Goal: Entertainment & Leisure: Consume media (video, audio)

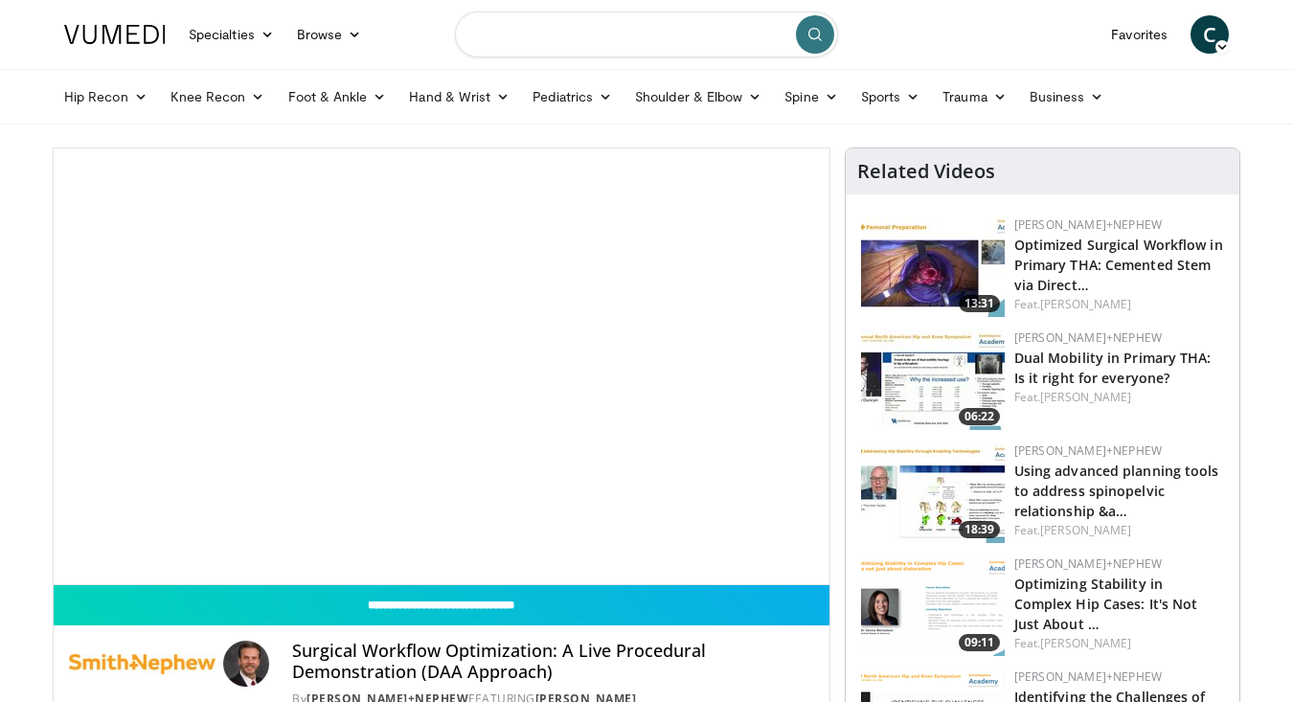
click at [548, 34] on input "Search topics, interventions" at bounding box center [646, 34] width 383 height 46
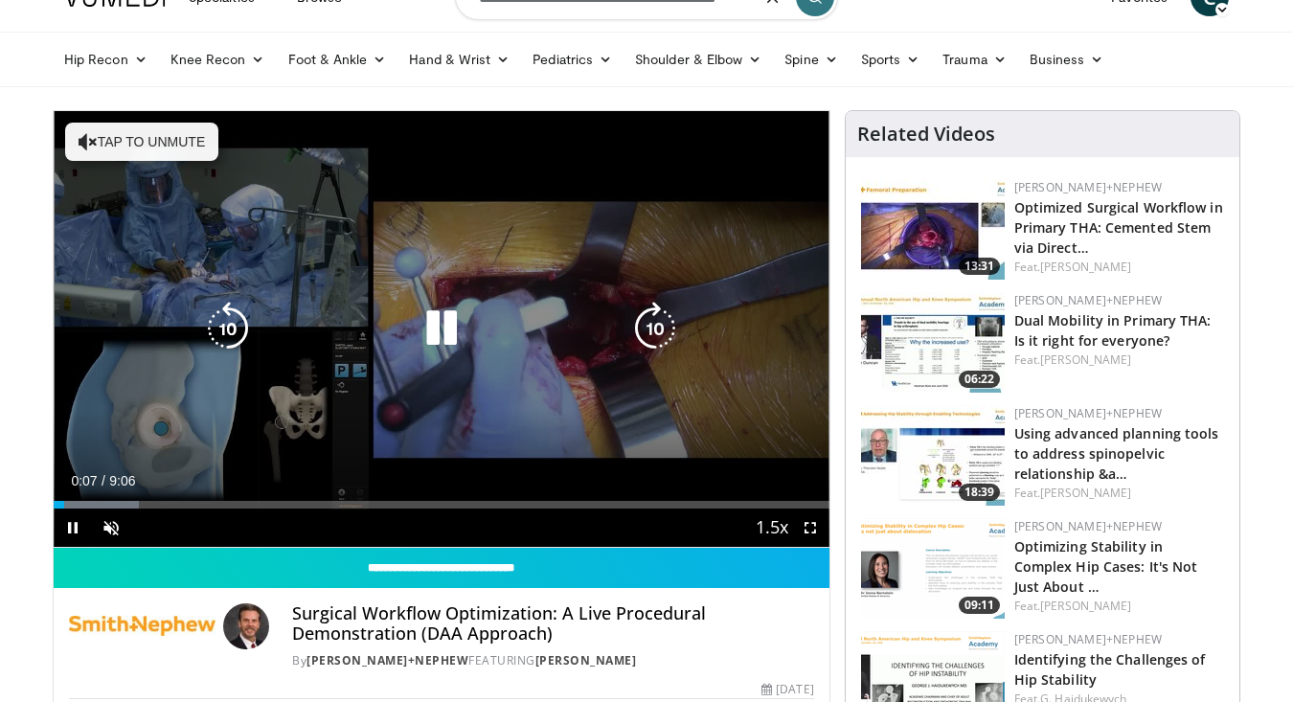
scroll to position [41, 0]
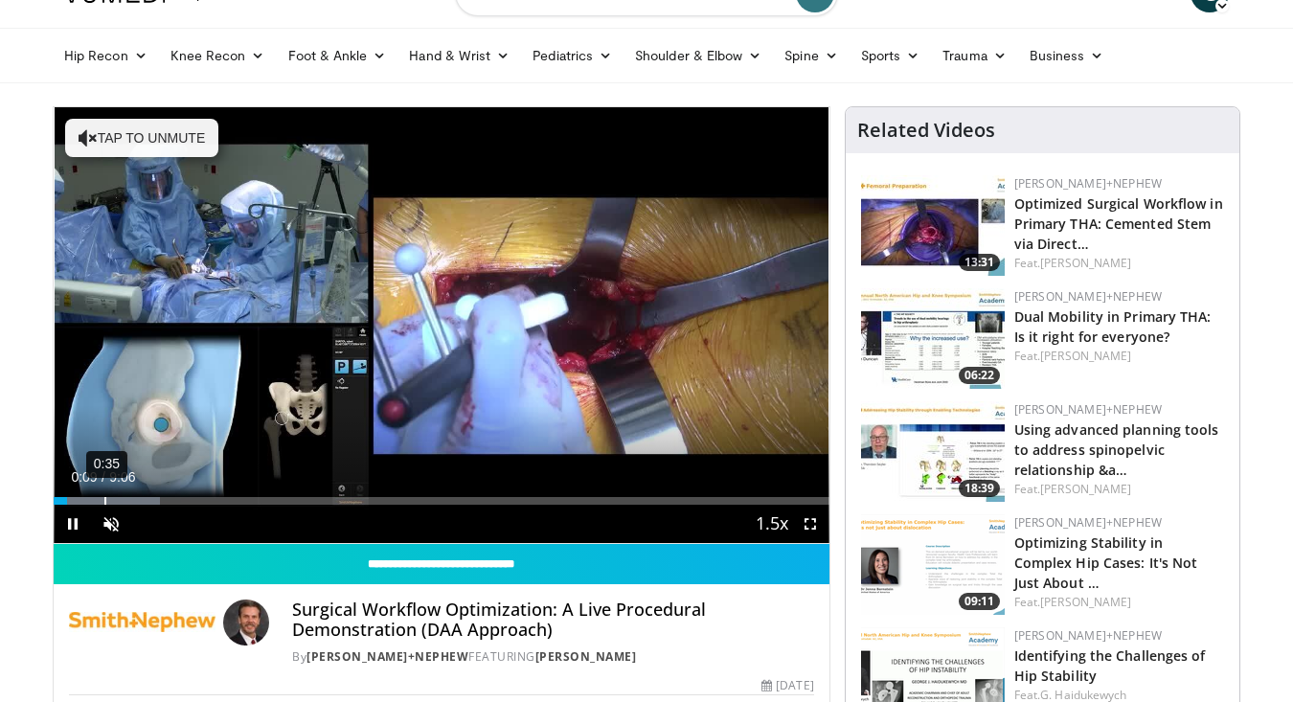
click at [104, 503] on div "0:35" at bounding box center [105, 501] width 2 height 8
click at [119, 501] on div "0:44" at bounding box center [118, 501] width 2 height 8
type input "**********"
click at [103, 519] on span "Video Player" at bounding box center [111, 524] width 38 height 38
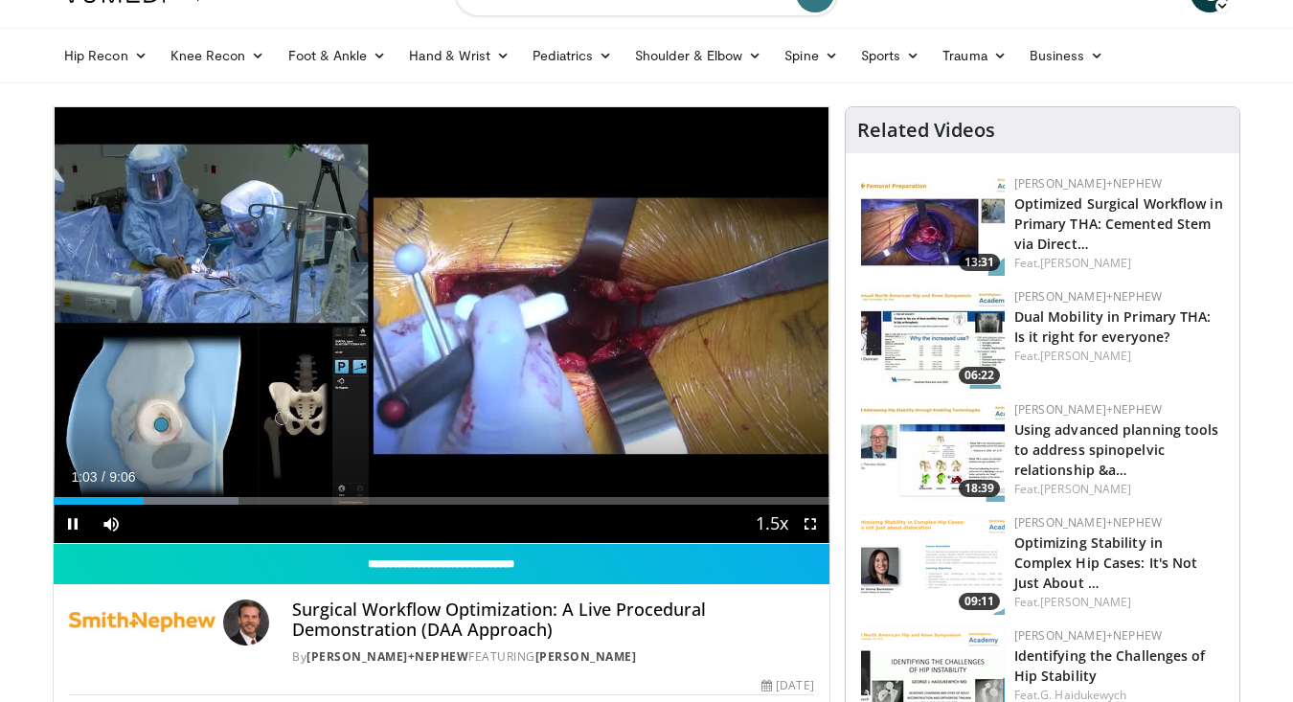
scroll to position [118, 0]
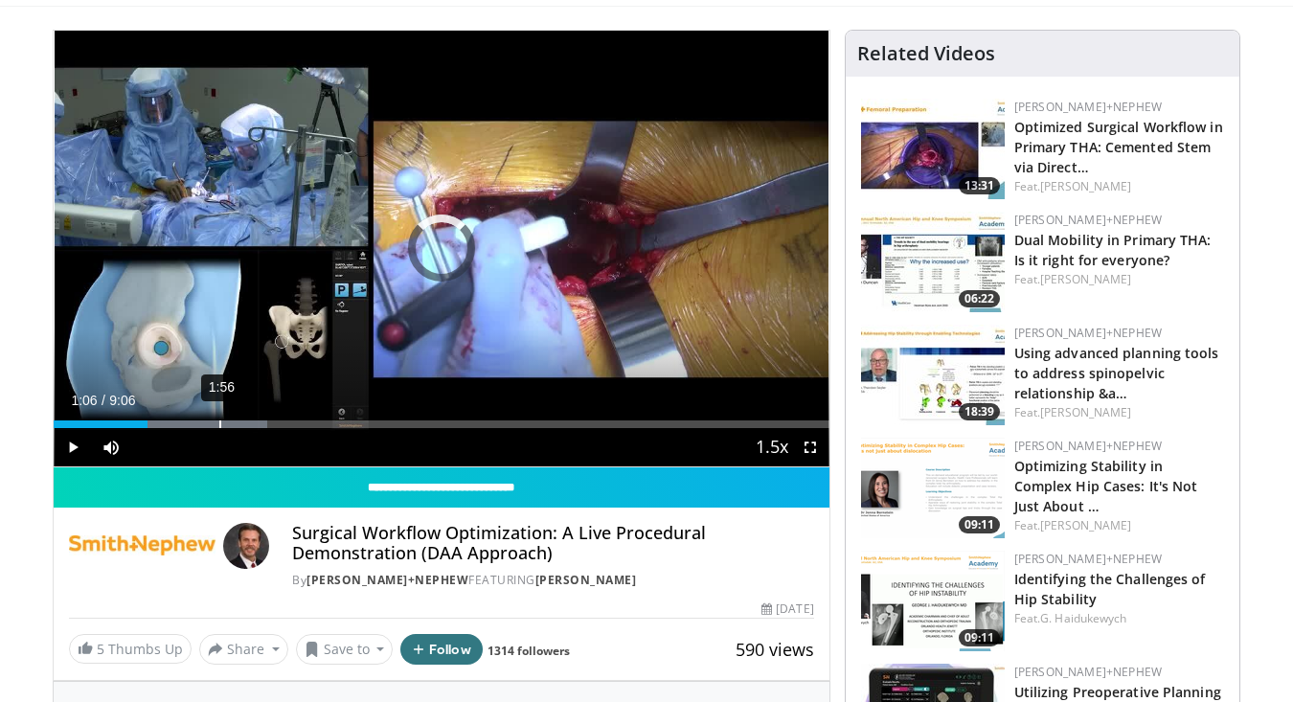
click at [219, 418] on div "Loaded : 27.49% 1:56 1:06" at bounding box center [442, 419] width 776 height 18
click at [255, 428] on div "Current Time 1:57 / Duration 9:06 Pause Skip Backward Skip Forward Mute 88% Loa…" at bounding box center [442, 447] width 776 height 38
click at [279, 423] on div "2:38" at bounding box center [280, 425] width 2 height 8
click at [310, 423] on div "3:00" at bounding box center [311, 425] width 2 height 8
click at [341, 422] on div "3:22" at bounding box center [342, 425] width 2 height 8
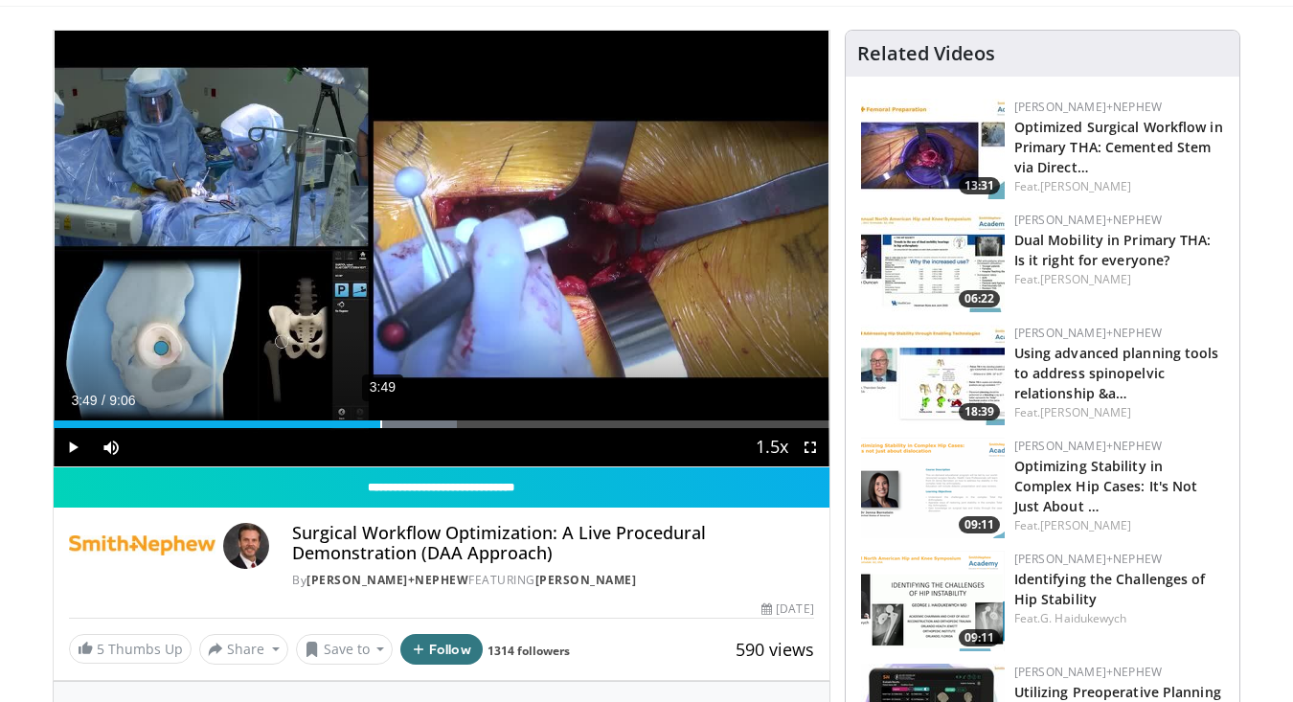
click at [380, 423] on div "3:49" at bounding box center [381, 425] width 2 height 8
click at [418, 424] on div "4:16" at bounding box center [419, 425] width 2 height 8
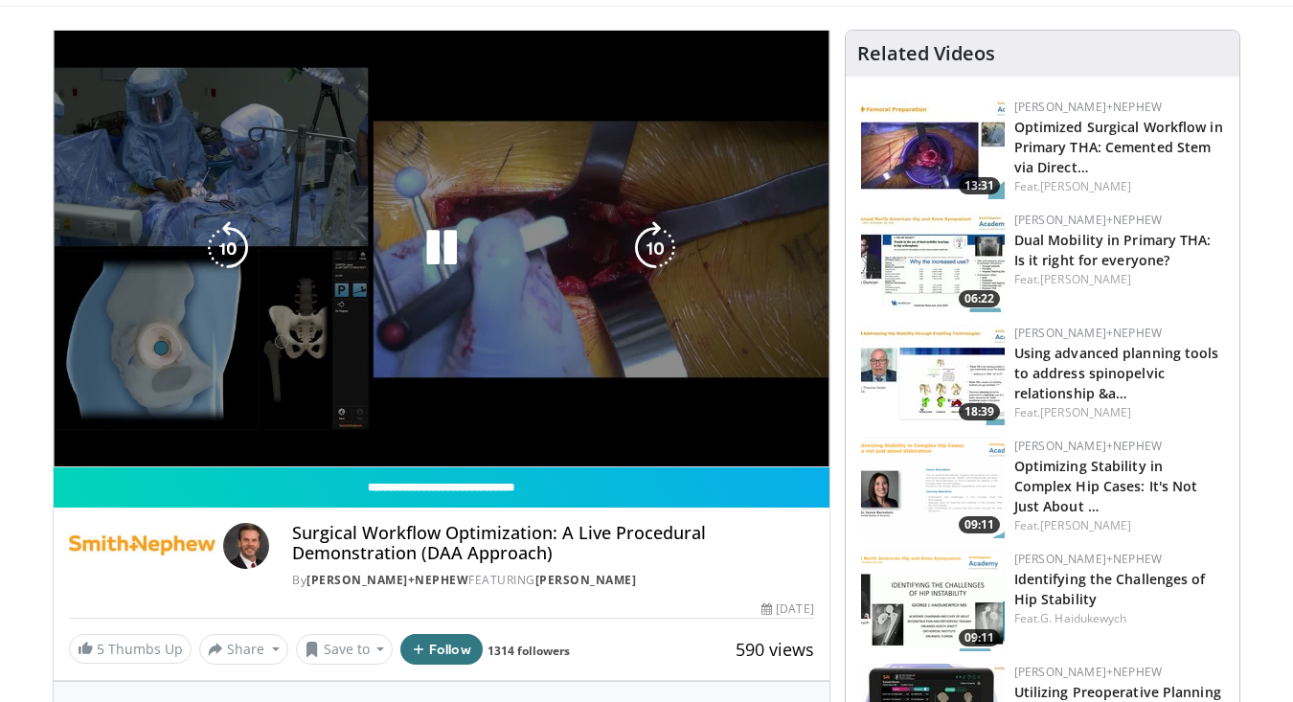
click at [435, 421] on div "10 seconds Tap to unmute" at bounding box center [442, 249] width 776 height 436
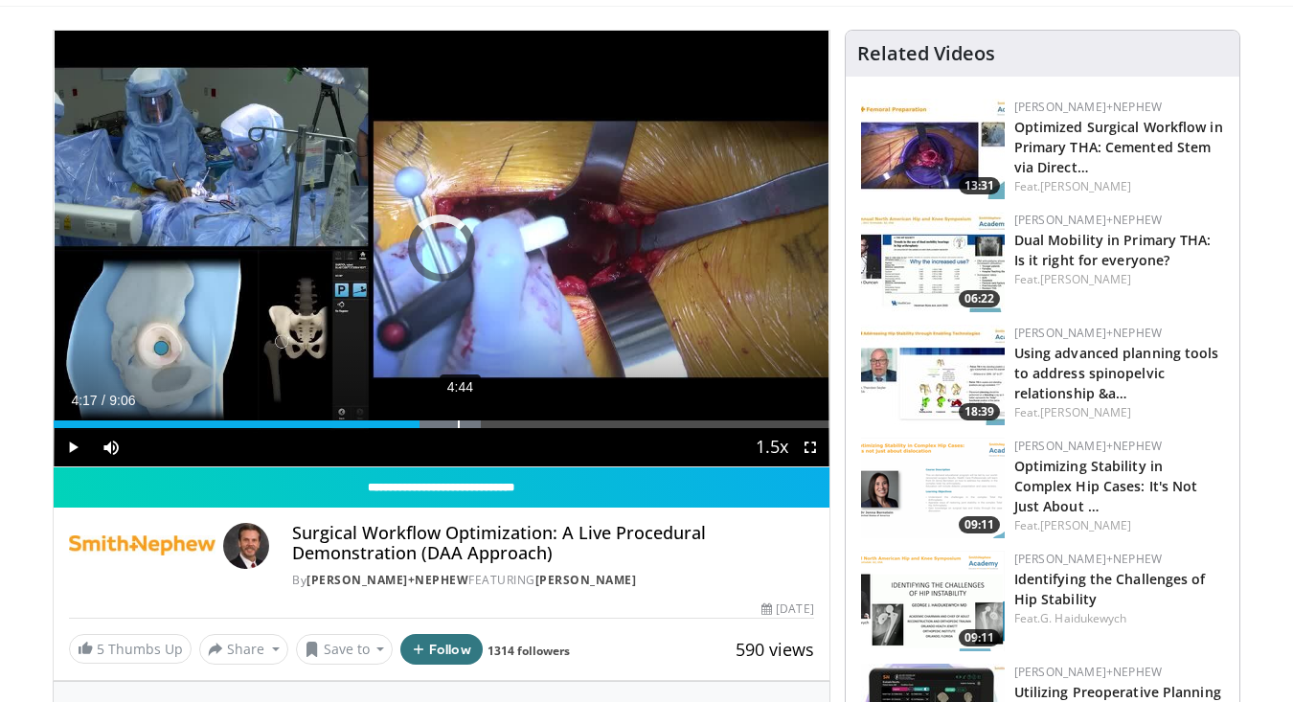
click at [458, 421] on div "4:44" at bounding box center [459, 425] width 2 height 8
click at [476, 423] on div "4:55" at bounding box center [475, 425] width 2 height 8
click at [508, 422] on div "5:19" at bounding box center [509, 425] width 2 height 8
click at [561, 421] on div "5:57" at bounding box center [562, 425] width 2 height 8
click at [605, 421] on div "6:26" at bounding box center [604, 425] width 2 height 8
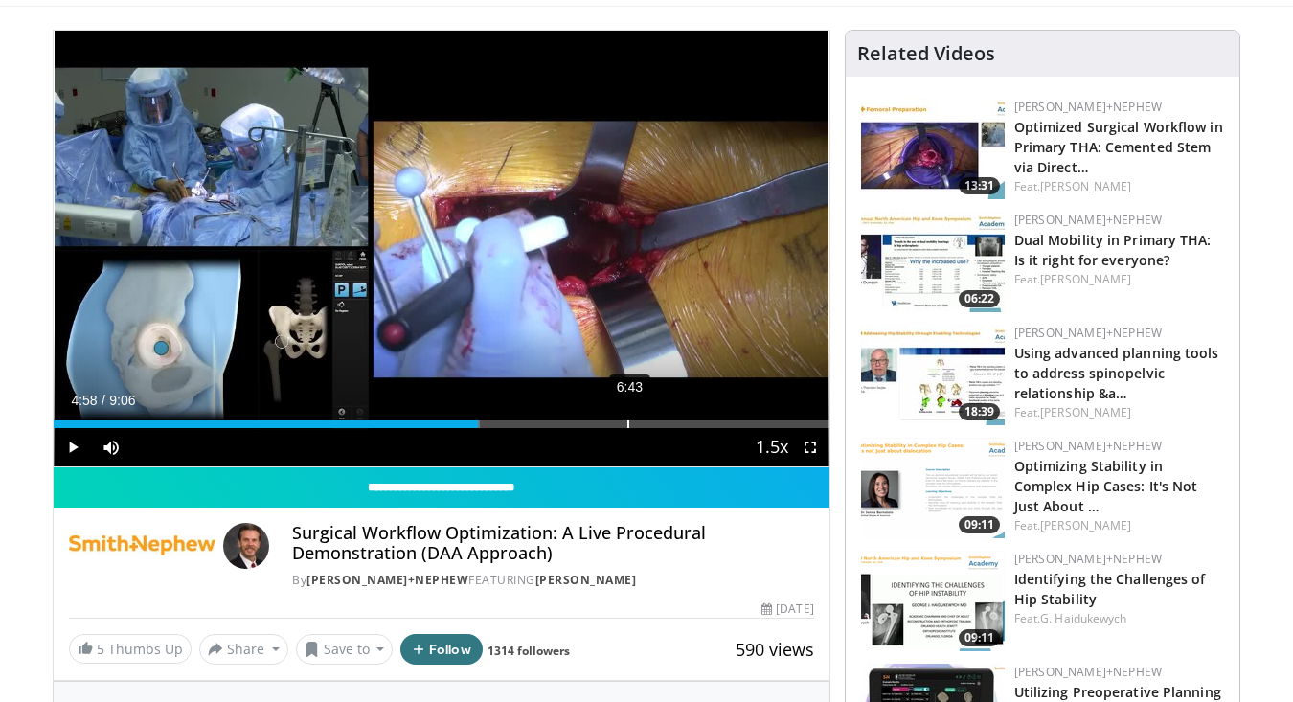
click at [626, 422] on div "Loaded : 54.97% 6:43 4:58" at bounding box center [442, 425] width 776 height 8
click at [602, 426] on div "6:25" at bounding box center [603, 425] width 2 height 8
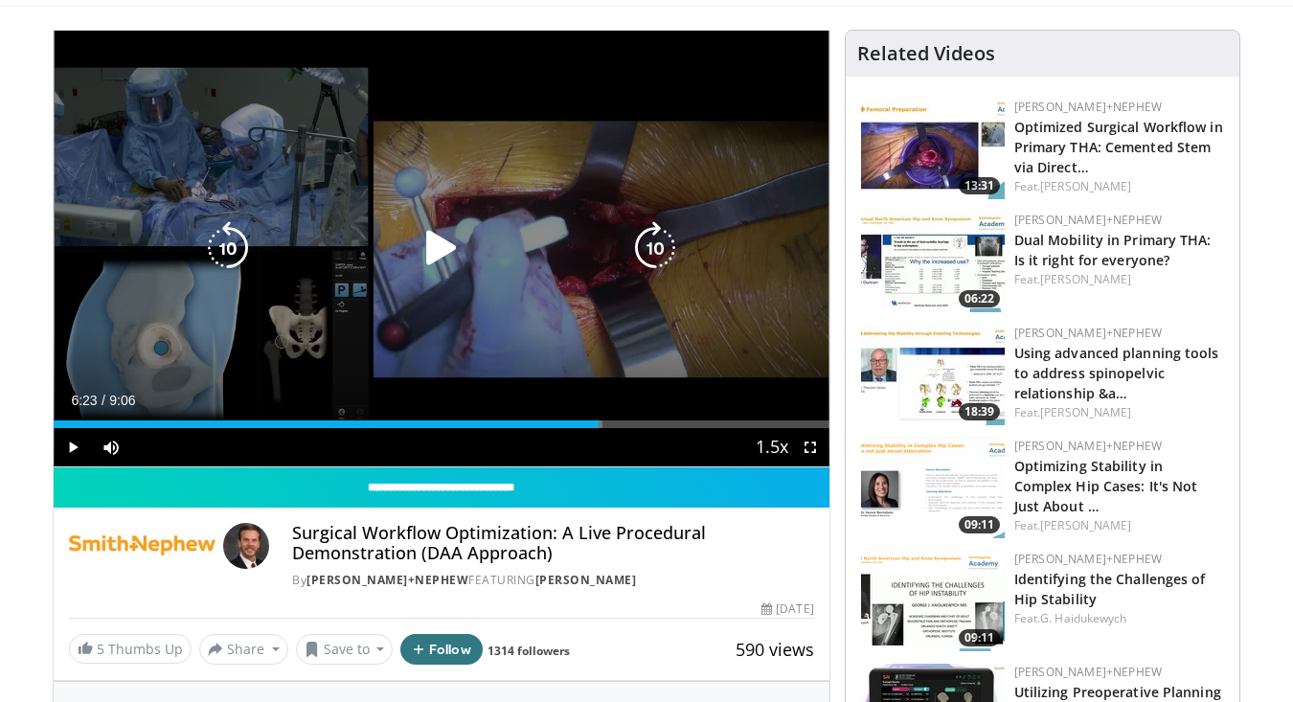
click at [569, 334] on div "10 seconds Tap to unmute" at bounding box center [442, 249] width 776 height 436
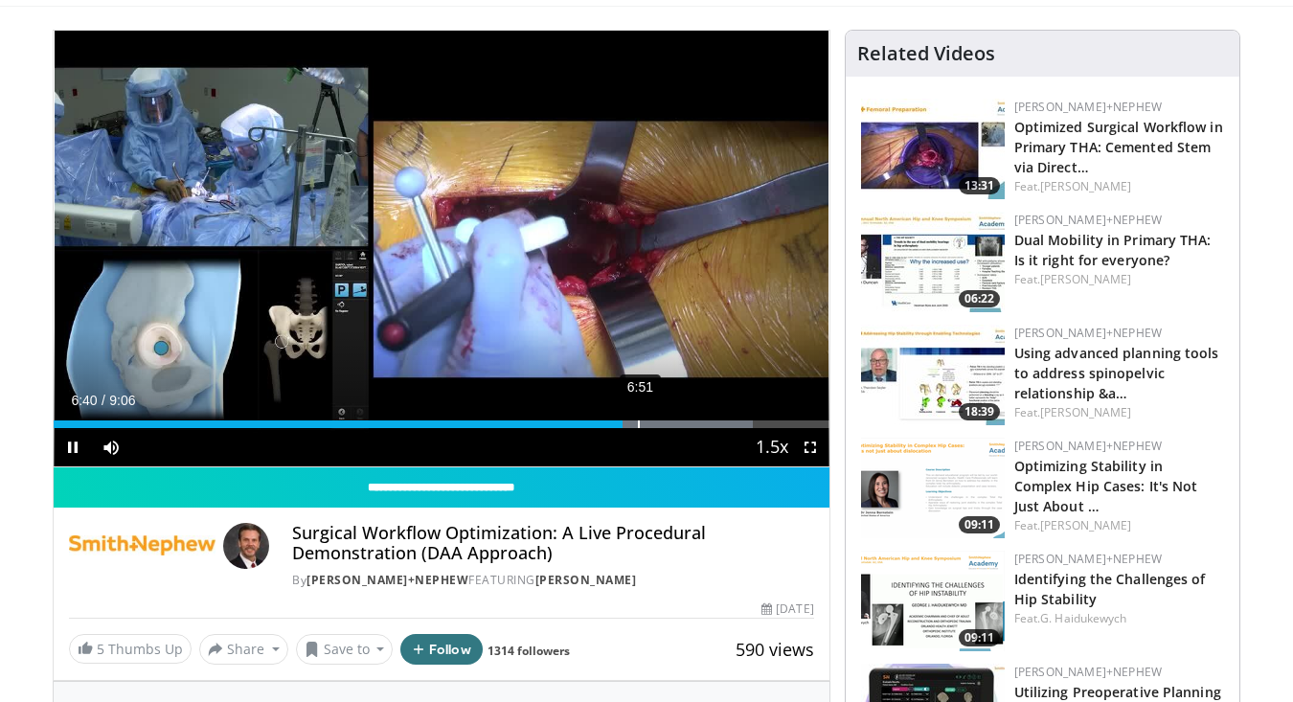
click at [637, 425] on div "Progress Bar" at bounding box center [673, 425] width 159 height 8
click at [663, 424] on div "7:08" at bounding box center [664, 425] width 2 height 8
click at [684, 423] on div "7:22" at bounding box center [684, 425] width 2 height 8
click at [703, 425] on div "7:37" at bounding box center [704, 425] width 2 height 8
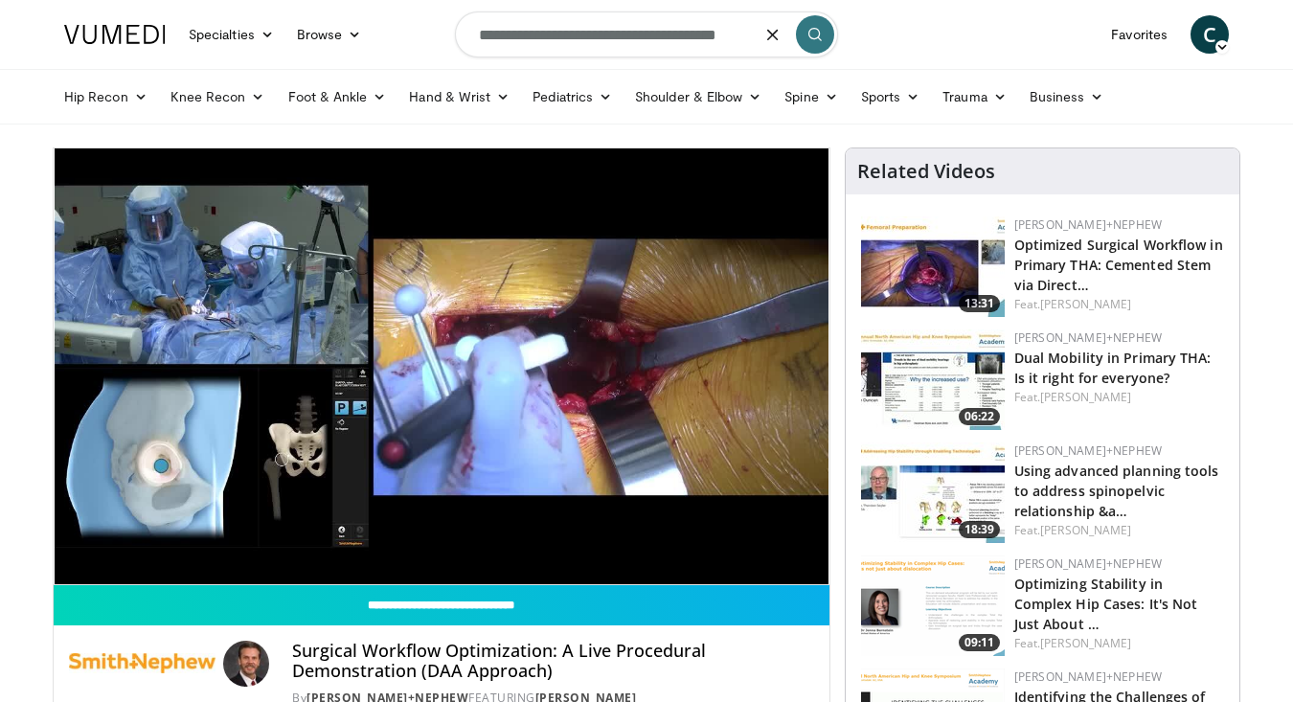
scroll to position [0, 0]
click at [819, 27] on button "submit" at bounding box center [815, 34] width 38 height 38
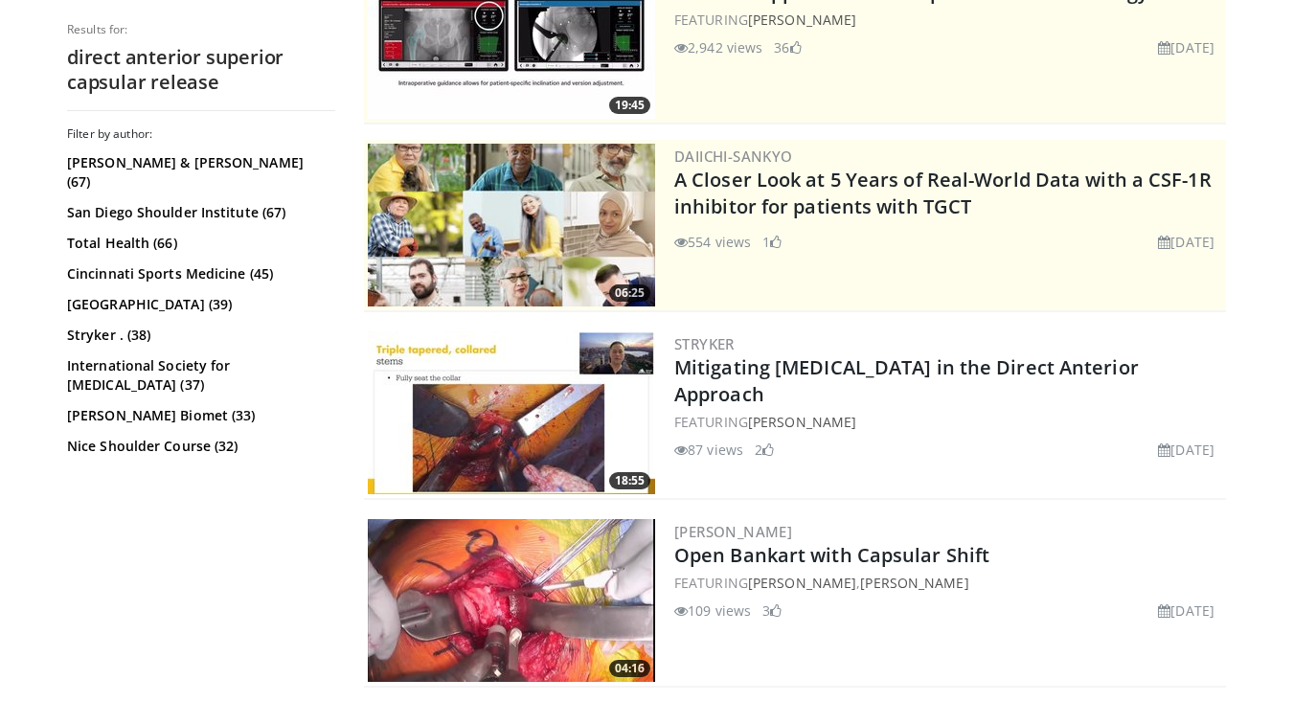
scroll to position [269, 0]
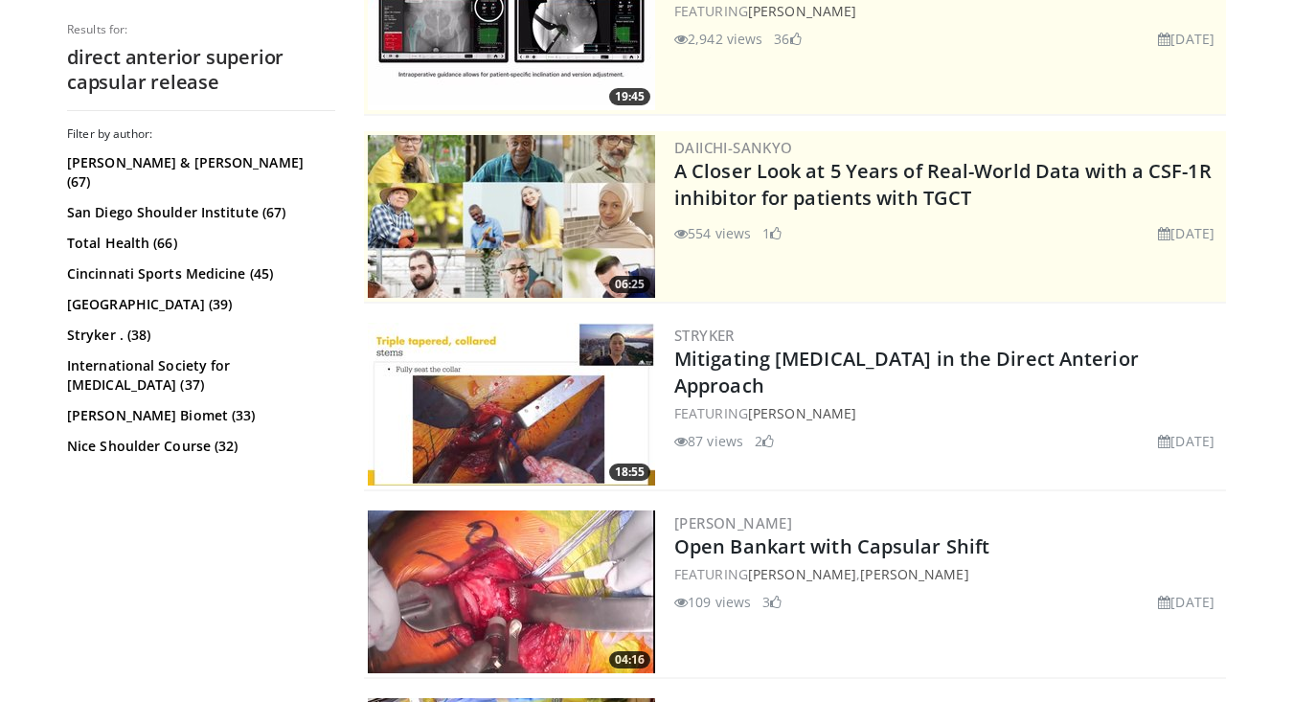
drag, startPoint x: 771, startPoint y: 379, endPoint x: 672, endPoint y: 367, distance: 100.4
click at [672, 367] on div "18:55 Stryker Mitigating Femoral Fractures in the Direct Anterior Approach FEAT…" at bounding box center [795, 405] width 862 height 172
copy link "Mitigating [MEDICAL_DATA] in the Direct Anterior Approach"
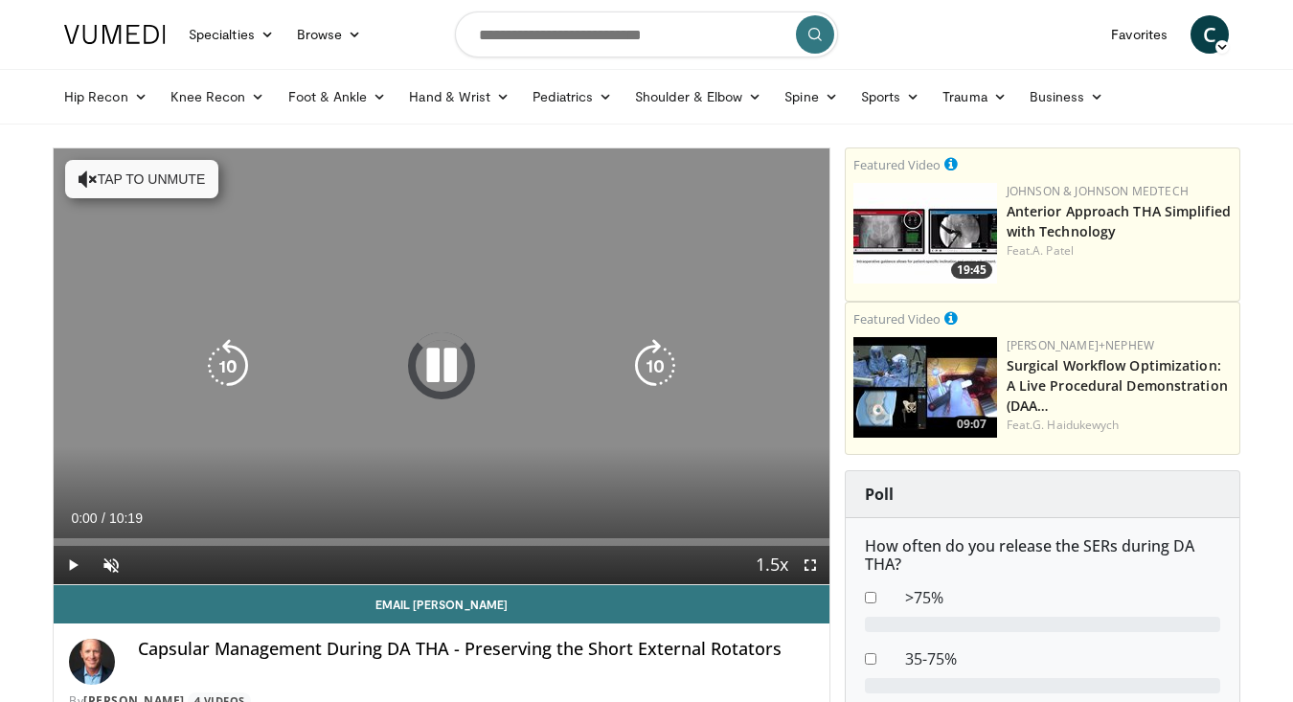
click at [452, 351] on icon "Video Player" at bounding box center [442, 366] width 54 height 54
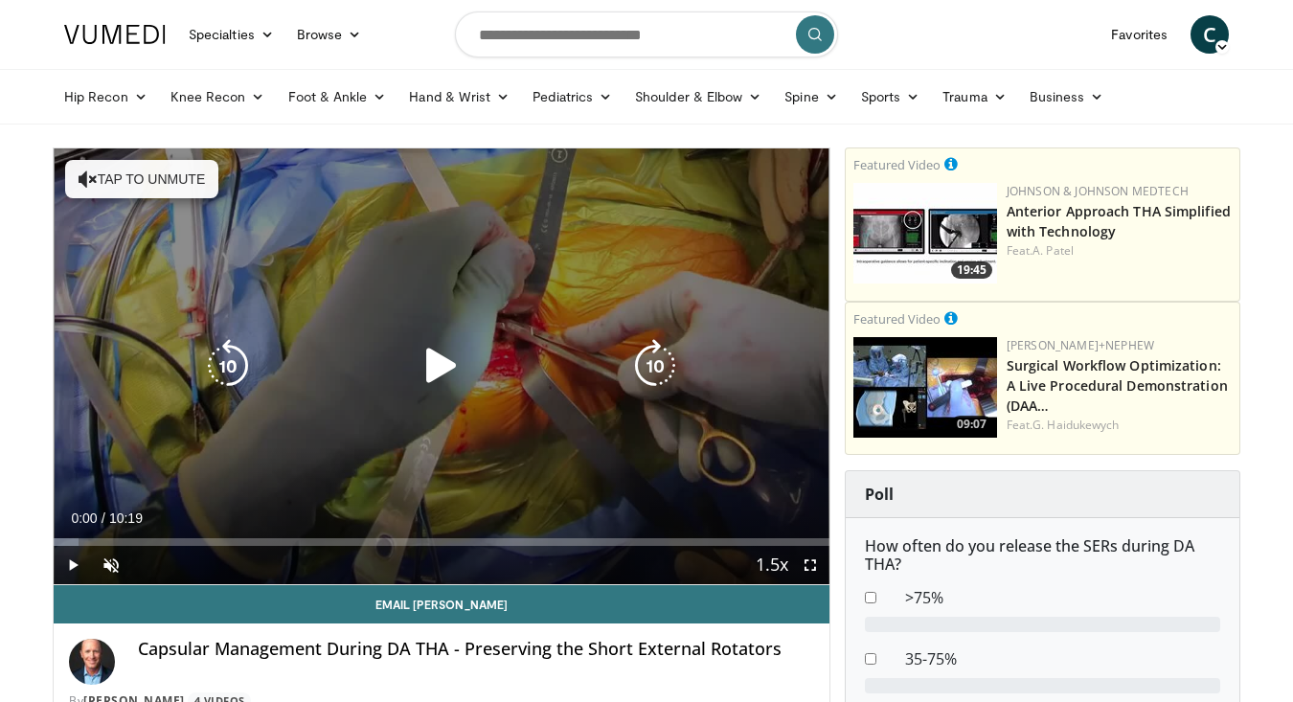
click at [540, 319] on div "10 seconds Tap to unmute" at bounding box center [442, 366] width 776 height 436
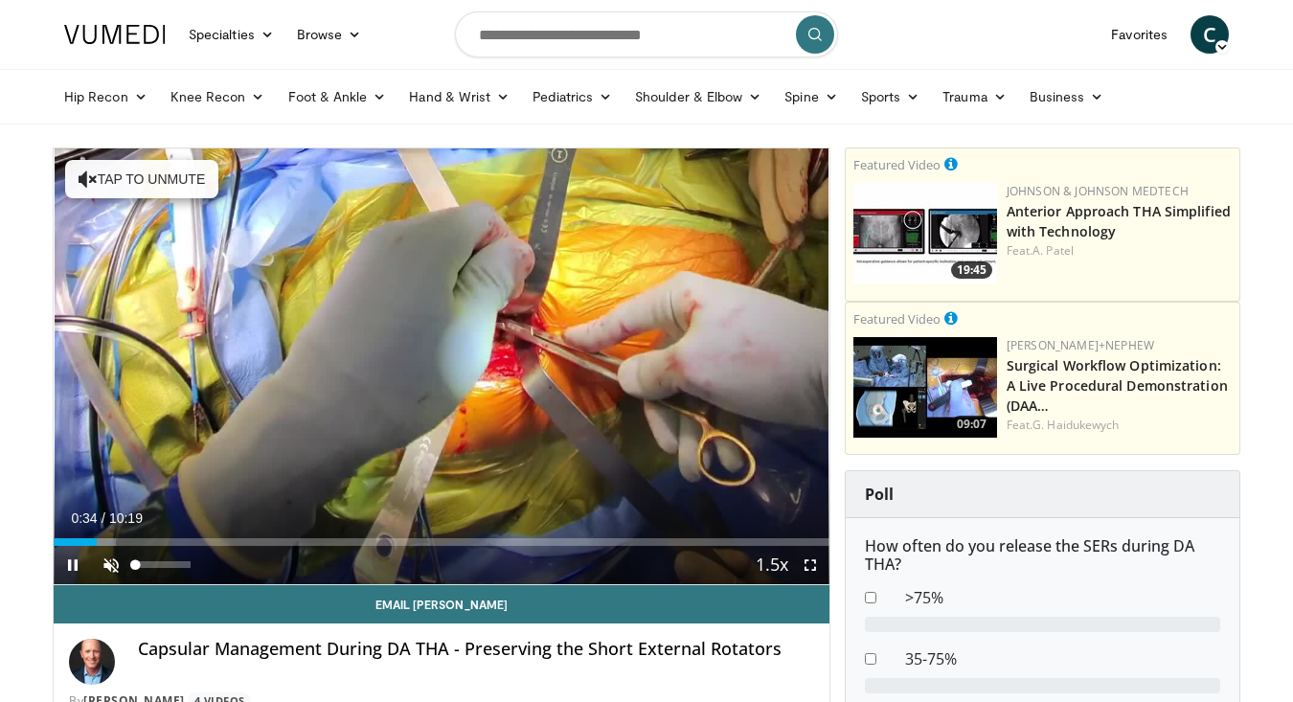
click at [113, 571] on span "Video Player" at bounding box center [111, 565] width 38 height 38
click at [812, 564] on span "Video Player" at bounding box center [810, 565] width 38 height 38
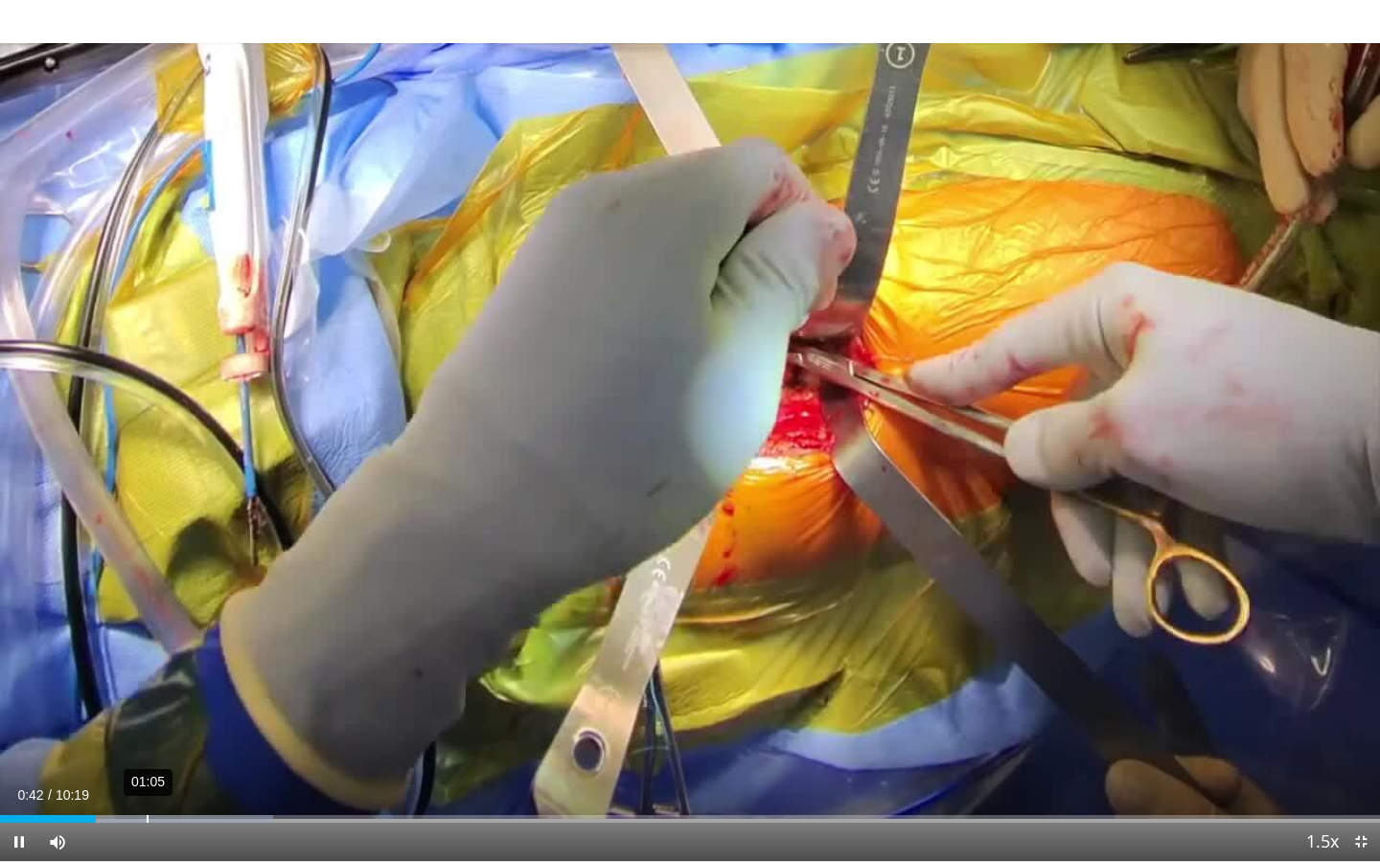
click at [147, 701] on div "01:05" at bounding box center [148, 819] width 2 height 8
click at [197, 701] on div "Loaded : 27.44% 01:28 01:10" at bounding box center [690, 814] width 1380 height 18
click at [175, 701] on div "01:18" at bounding box center [176, 819] width 2 height 8
click at [255, 701] on div "Loaded : 35.80% 01:54 01:44" at bounding box center [690, 814] width 1380 height 18
click at [282, 701] on div "Loaded : 36.77% 02:05 01:56" at bounding box center [690, 814] width 1380 height 18
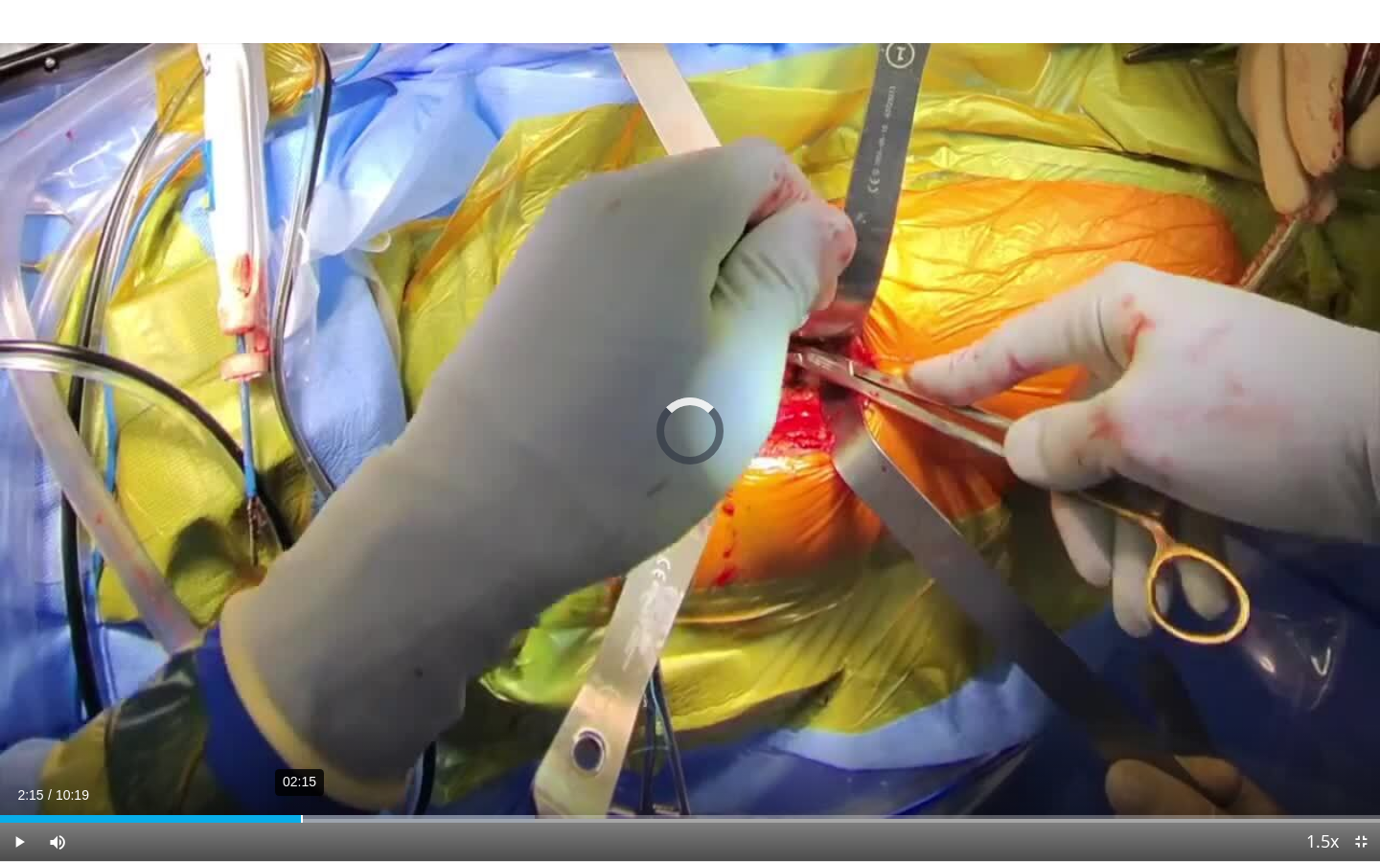
click at [301, 701] on div "02:15" at bounding box center [302, 819] width 2 height 8
click at [332, 701] on div "02:28" at bounding box center [332, 819] width 2 height 8
click at [375, 701] on div "Loaded : 44.77% 02:48 02:38" at bounding box center [690, 814] width 1380 height 18
click at [402, 701] on div "03:00" at bounding box center [403, 819] width 2 height 8
click at [424, 701] on div "03:10" at bounding box center [425, 819] width 2 height 8
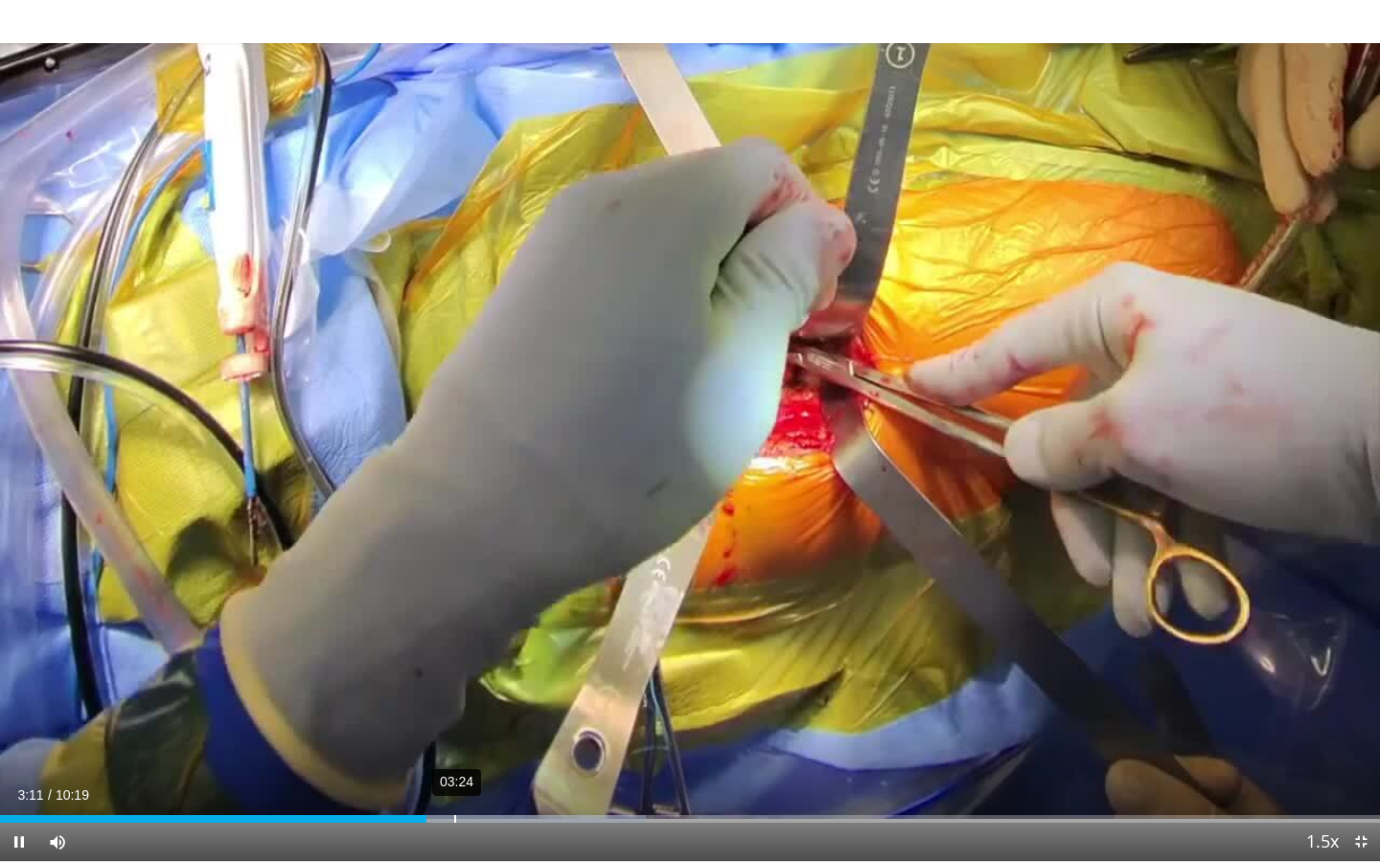
click at [454, 701] on div "03:24" at bounding box center [455, 819] width 2 height 8
click at [480, 701] on div "03:35" at bounding box center [481, 819] width 2 height 8
click at [523, 701] on div "Loaded : 50.96% 03:55 03:42" at bounding box center [690, 814] width 1380 height 18
click at [549, 701] on div "04:06" at bounding box center [550, 819] width 2 height 8
click at [629, 701] on div "04:42" at bounding box center [630, 819] width 2 height 8
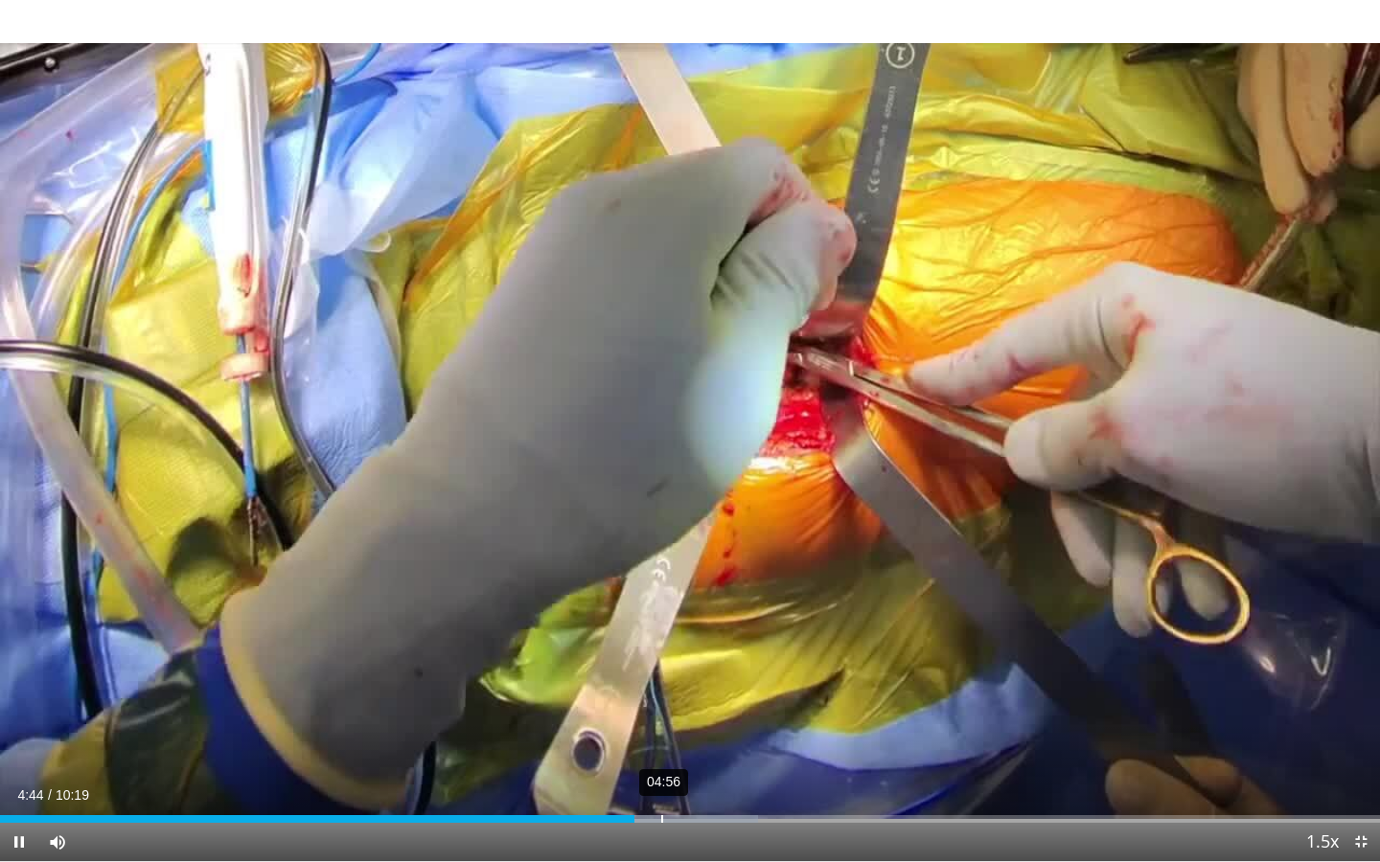
click at [663, 701] on div "04:56" at bounding box center [662, 819] width 2 height 8
click at [694, 701] on div "05:11" at bounding box center [695, 819] width 2 height 8
click at [710, 701] on div "05:18" at bounding box center [709, 819] width 2 height 8
click at [734, 701] on div "05:29" at bounding box center [734, 819] width 2 height 8
click at [760, 701] on div "05:41" at bounding box center [761, 819] width 2 height 8
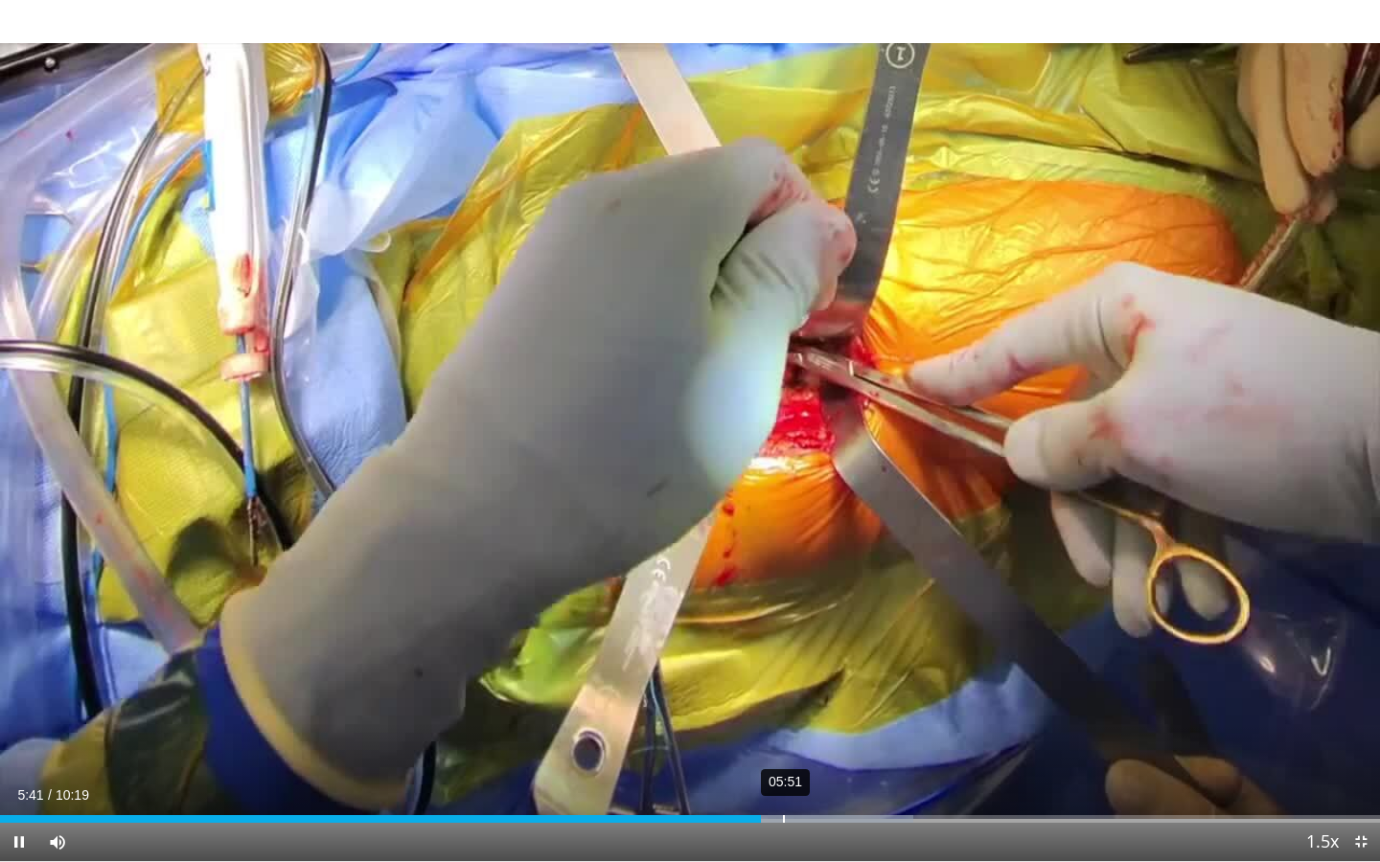
click at [783, 701] on div "05:51" at bounding box center [784, 819] width 2 height 8
click at [810, 701] on div "06:03" at bounding box center [811, 819] width 2 height 8
click at [851, 701] on div "Loaded : 74.93% 06:22 06:22" at bounding box center [690, 814] width 1380 height 18
click at [872, 701] on div "06:31" at bounding box center [873, 819] width 2 height 8
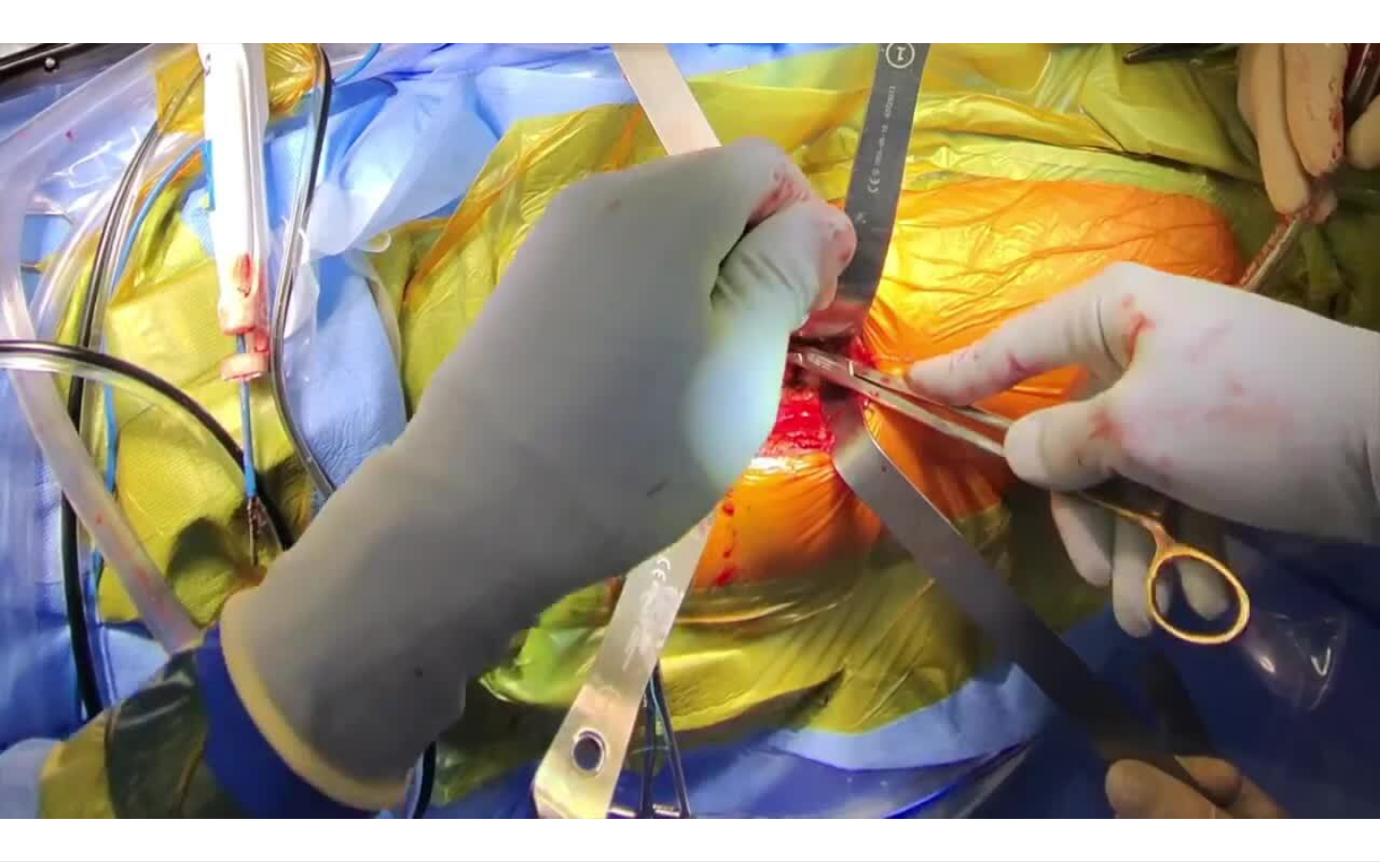
click at [902, 701] on div "06:44" at bounding box center [901, 858] width 2 height 8
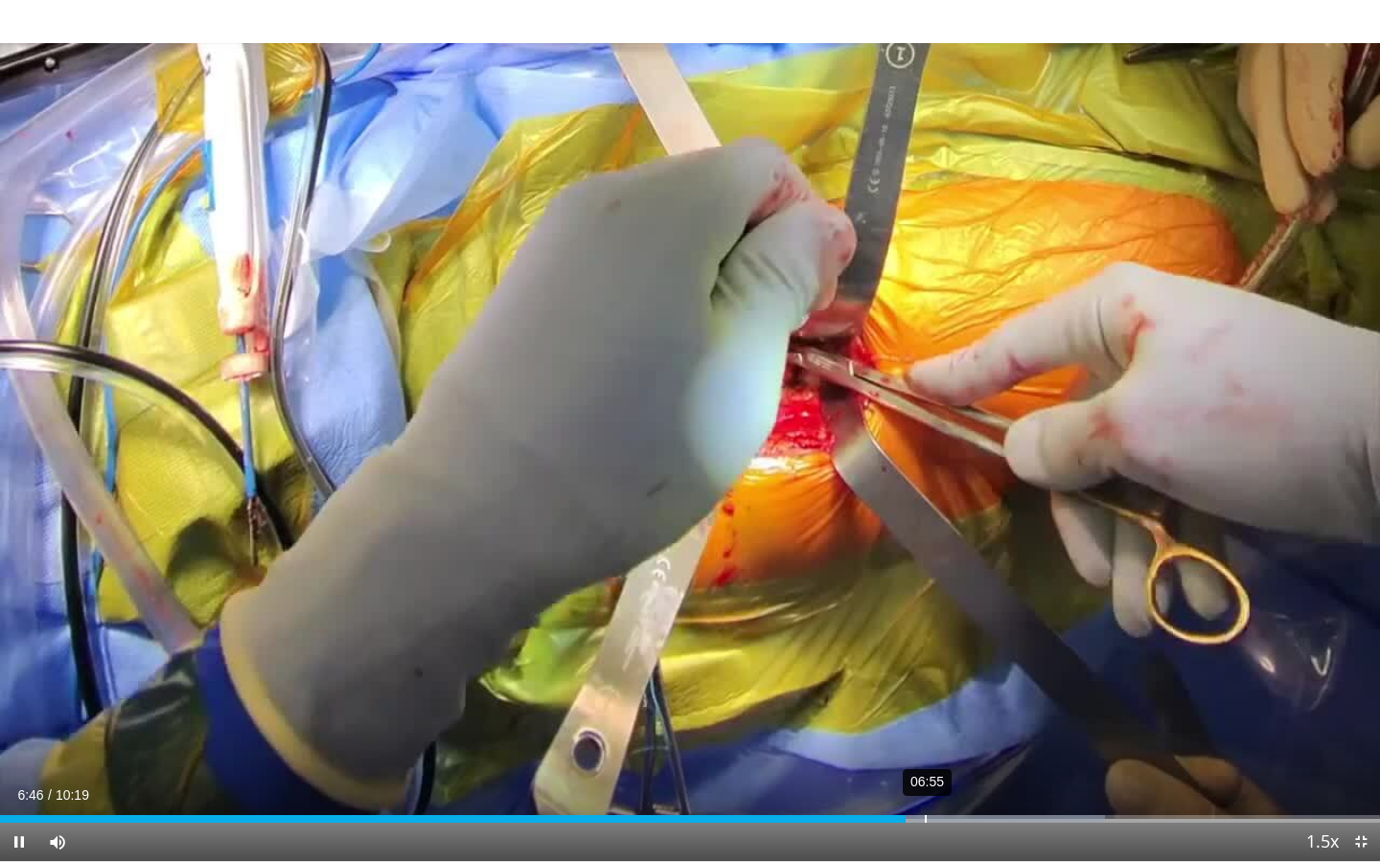
click at [926, 701] on div "06:55" at bounding box center [926, 819] width 2 height 8
click at [976, 701] on div "Loaded : 81.58% 07:17 06:58" at bounding box center [690, 819] width 1380 height 8
click at [1029, 701] on div "07:41" at bounding box center [1028, 819] width 2 height 8
click at [1086, 701] on div "08:08" at bounding box center [1087, 819] width 2 height 8
click at [1115, 701] on div "08:21" at bounding box center [1116, 819] width 2 height 8
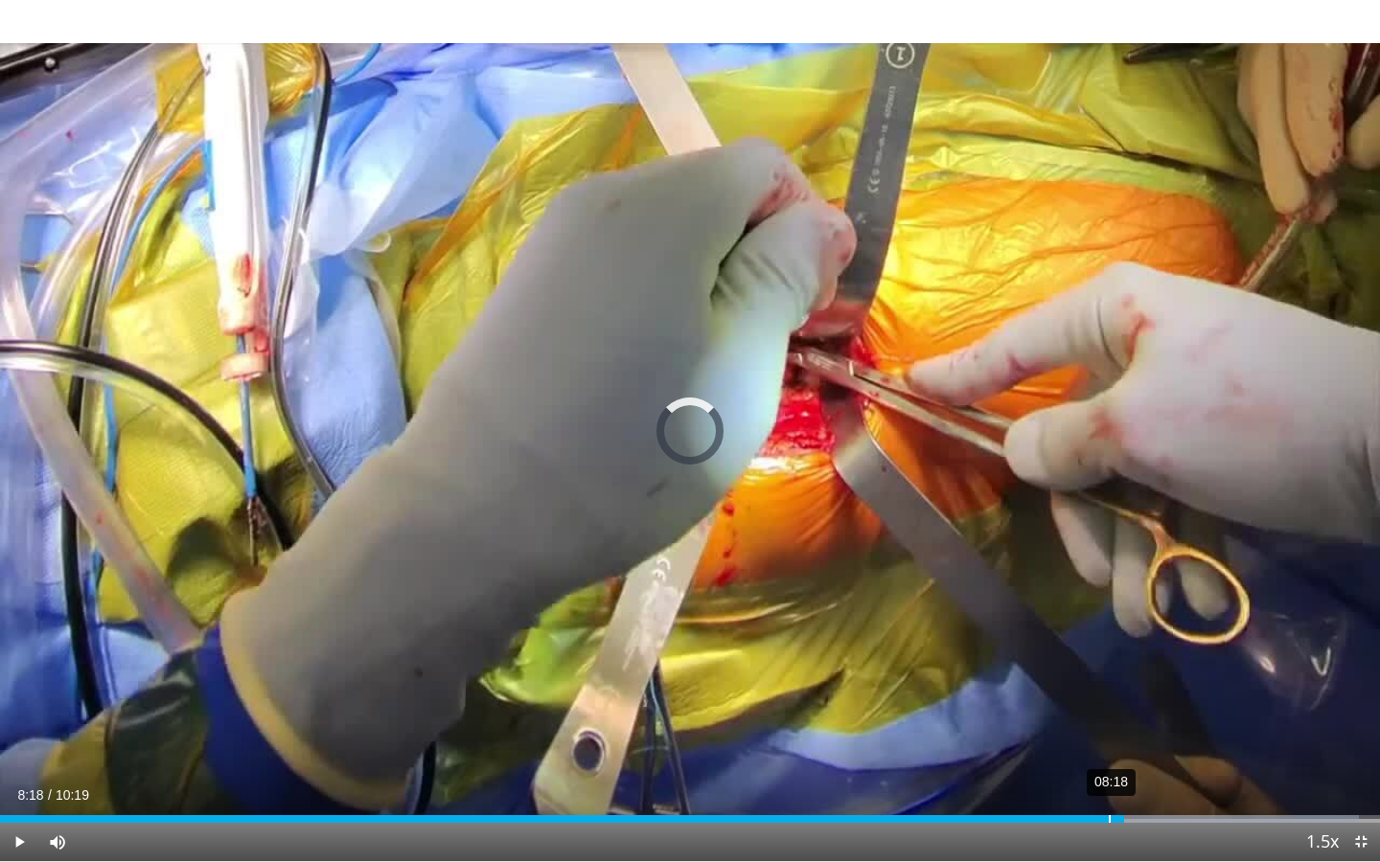
click at [1108, 701] on div "08:18" at bounding box center [1109, 819] width 2 height 8
click at [1198, 701] on div "Loaded : 98.51% 08:58 08:46" at bounding box center [690, 814] width 1380 height 18
click at [1249, 701] on div "Loaded : 99.15% 09:21 09:08" at bounding box center [690, 814] width 1380 height 18
click at [1286, 701] on div "09:37" at bounding box center [1287, 819] width 2 height 8
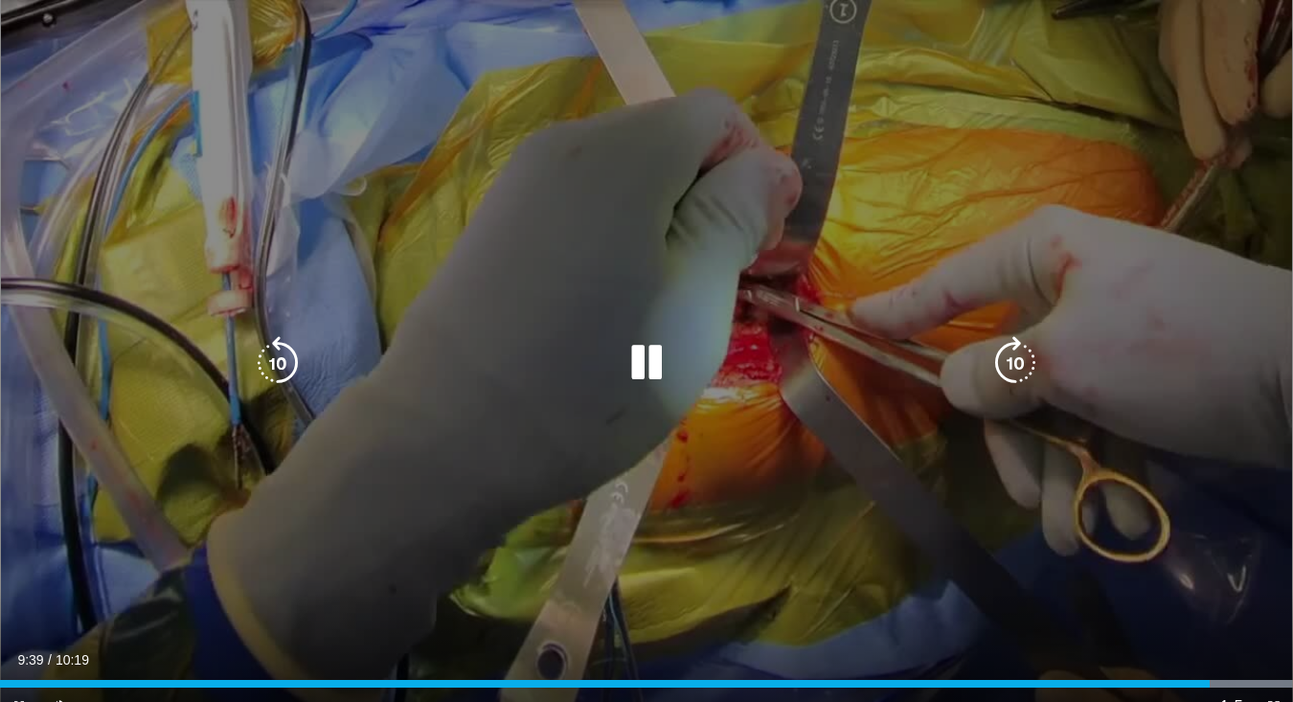
click at [598, 276] on div "10 seconds Tap to unmute" at bounding box center [646, 363] width 1293 height 726
